Goal: Find specific page/section: Find specific page/section

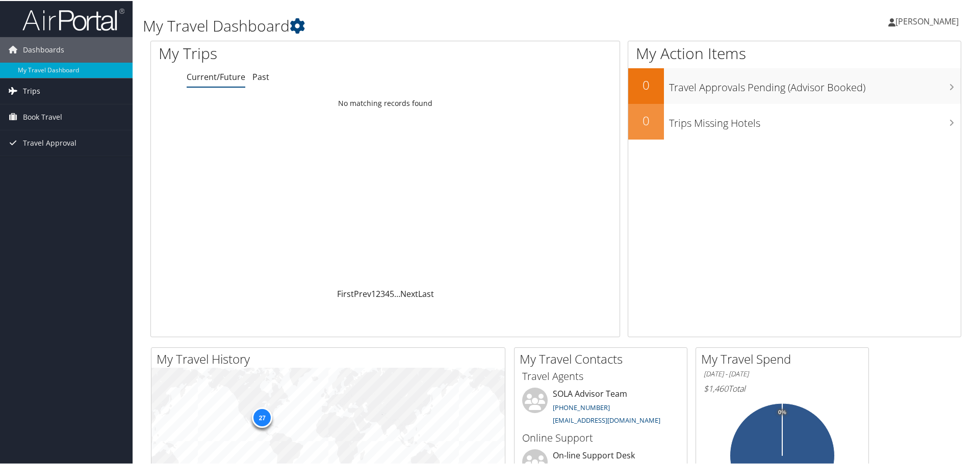
click at [32, 90] on span "Trips" at bounding box center [31, 89] width 17 height 25
click at [41, 107] on link "Current/Future Trips" at bounding box center [66, 110] width 133 height 15
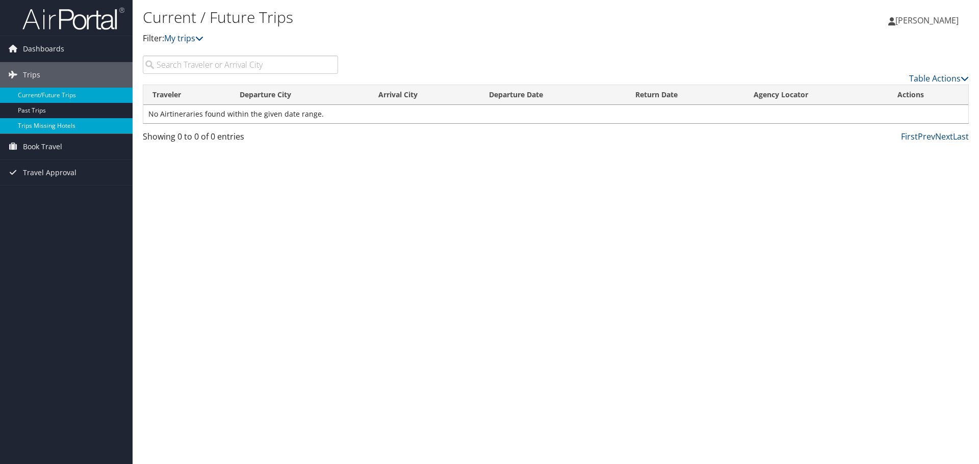
click at [43, 130] on link "Trips Missing Hotels" at bounding box center [66, 125] width 133 height 15
